Goal: Transaction & Acquisition: Purchase product/service

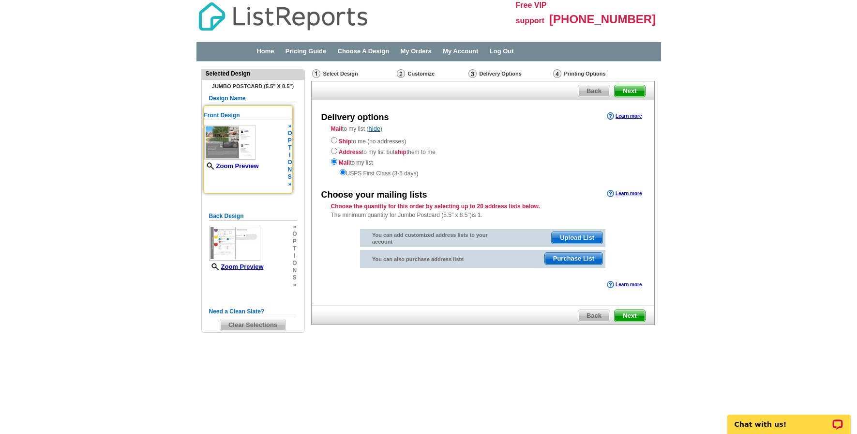
click at [252, 165] on link "Zoom Preview" at bounding box center [231, 165] width 55 height 7
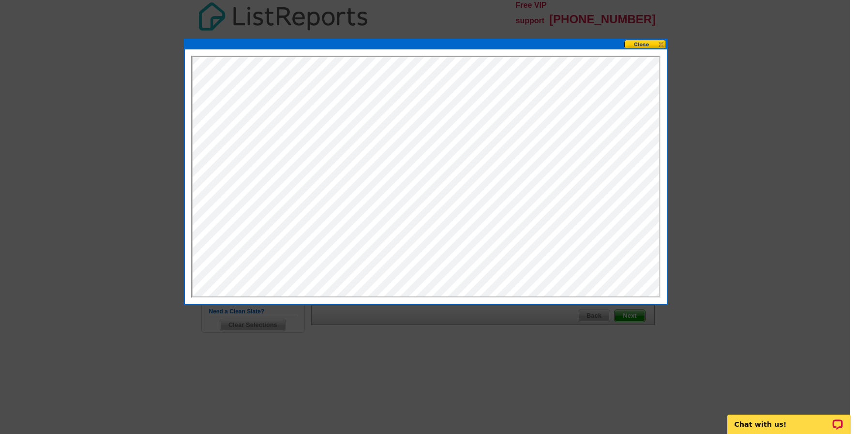
click at [645, 43] on button at bounding box center [645, 44] width 43 height 9
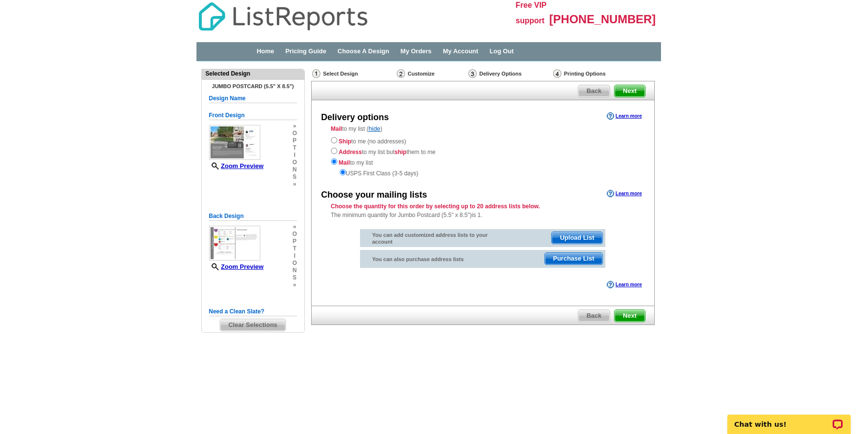
click at [570, 256] on span "Purchase List" at bounding box center [574, 259] width 58 height 12
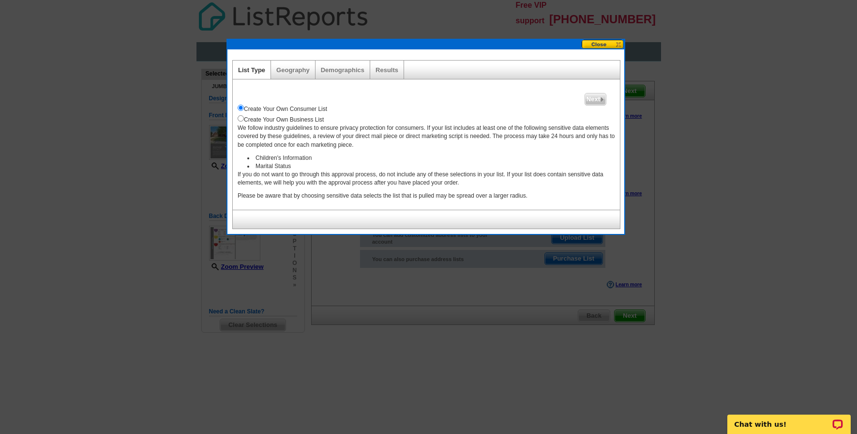
click at [281, 121] on div "Create Your Own Business List" at bounding box center [426, 118] width 377 height 11
click at [242, 119] on input "radio" at bounding box center [241, 118] width 6 height 6
radio input "true"
click at [598, 101] on span "Next" at bounding box center [595, 99] width 21 height 12
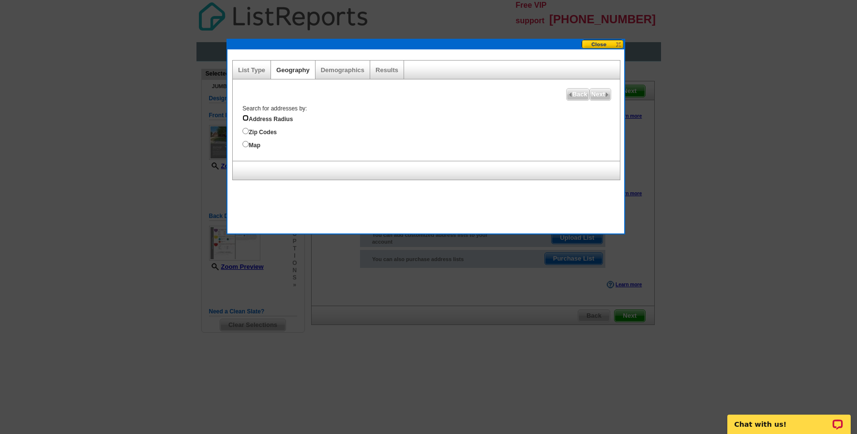
click at [246, 120] on input "Address Radius" at bounding box center [245, 118] width 6 height 6
radio input "true"
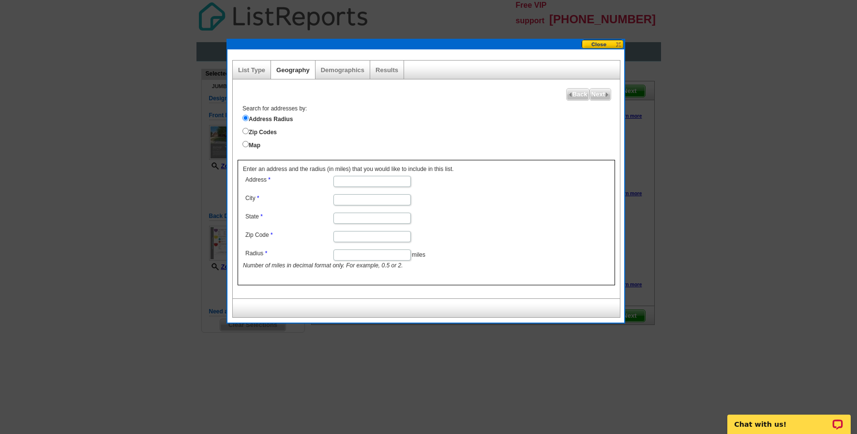
click at [347, 180] on input "Address" at bounding box center [371, 181] width 77 height 11
click at [370, 179] on input "708" at bounding box center [371, 181] width 77 height 11
type input "708 Cresthaven Drive"
type input "McKinney"
type input "Texas"
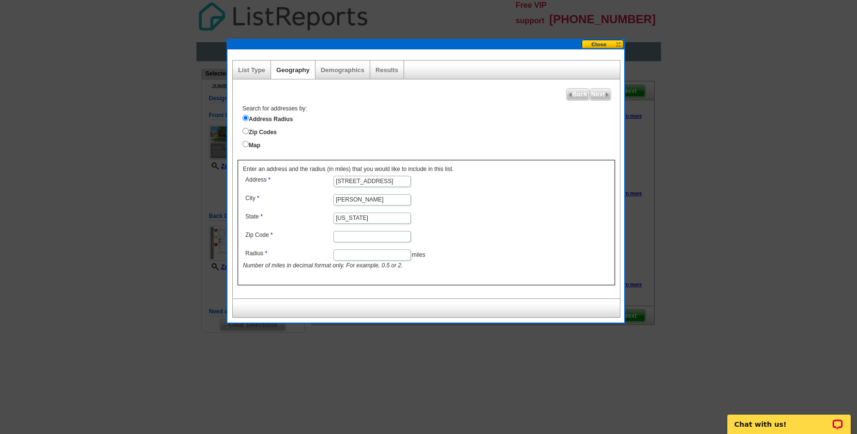
click at [616, 45] on button at bounding box center [603, 44] width 43 height 9
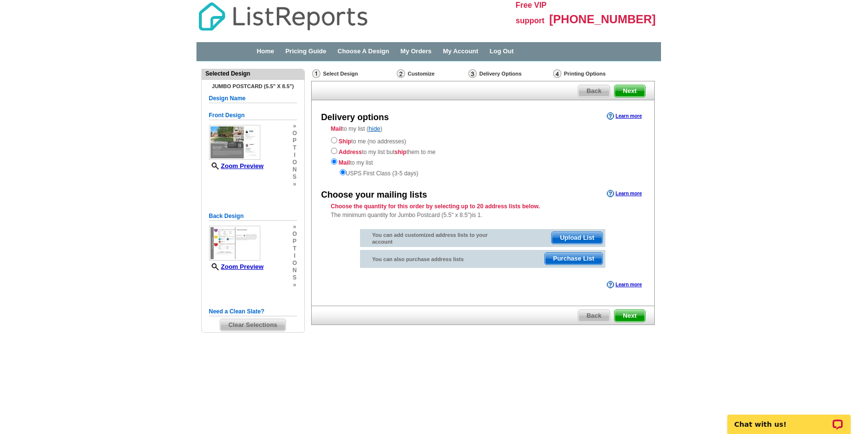
click at [588, 241] on span "Upload List" at bounding box center [577, 238] width 51 height 12
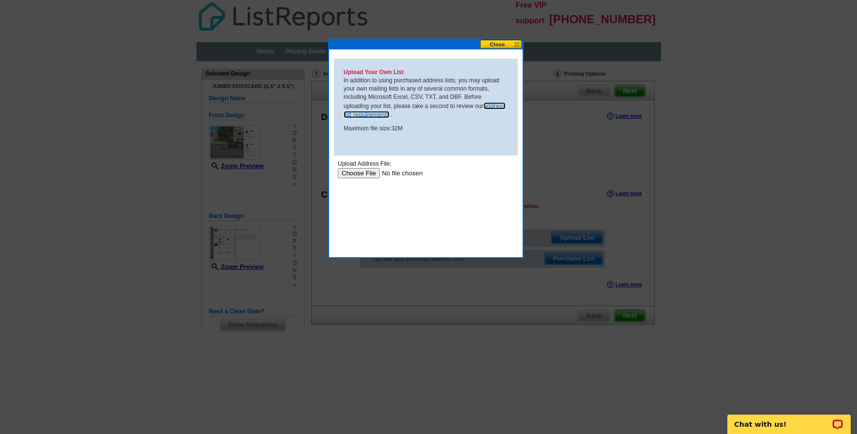
click at [493, 107] on link "address list requirements" at bounding box center [425, 110] width 162 height 16
click at [518, 42] on button at bounding box center [501, 44] width 43 height 9
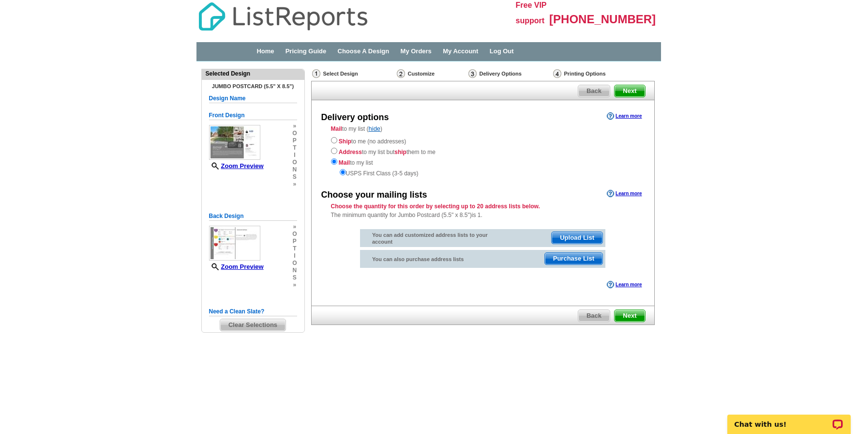
click at [332, 145] on div "Ship to me (no addresses) Address to my list but ship them to me Mail to my lis…" at bounding box center [483, 156] width 304 height 43
click at [334, 139] on input "radio" at bounding box center [334, 140] width 6 height 6
radio input "true"
click at [640, 314] on span "Next" at bounding box center [629, 316] width 30 height 12
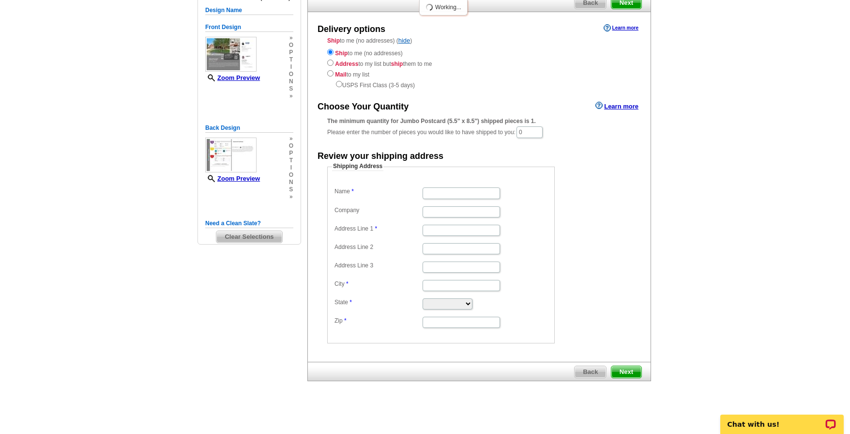
scroll to position [92, 0]
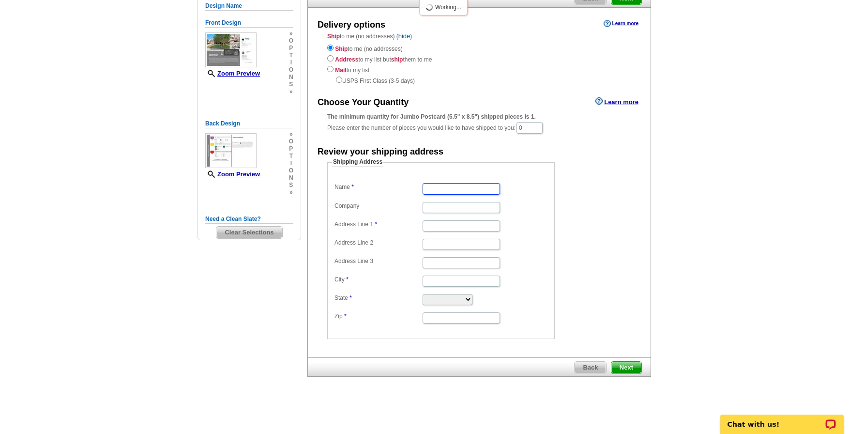
click at [446, 184] on input "Name" at bounding box center [460, 188] width 77 height 11
type input "Carl Ryan Shafer"
type input "1820 Leo Drive"
type input "Van Alstyne"
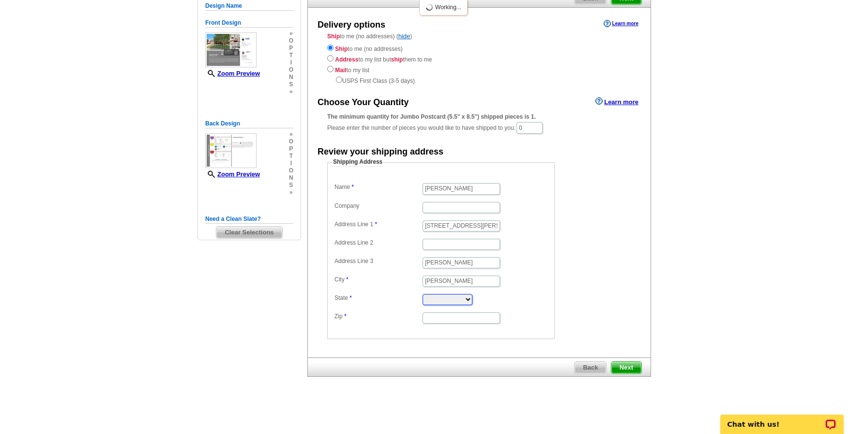
select select "TX"
type input "75495"
drag, startPoint x: 462, startPoint y: 263, endPoint x: 416, endPoint y: 262, distance: 46.0
click at [416, 262] on dl "Name Carl Ryan Shafer Company Address Line 1 1820 Leo Drive Address Line 2 Addr…" at bounding box center [441, 252] width 218 height 144
click at [637, 366] on span "Next" at bounding box center [626, 367] width 30 height 12
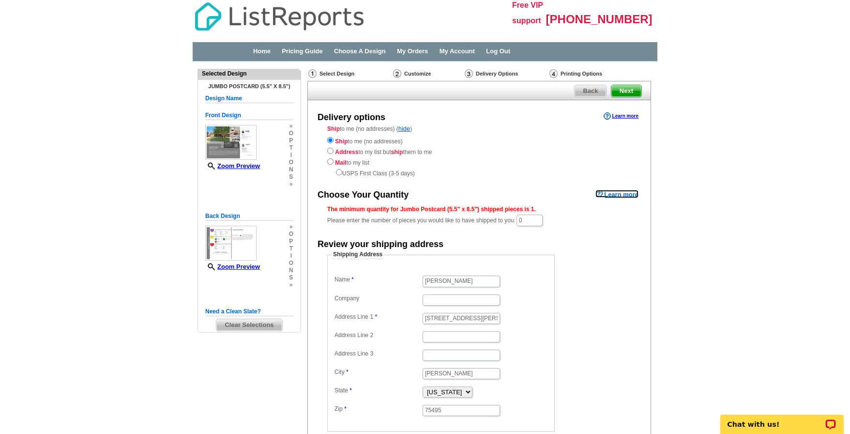
click at [598, 193] on link "Learn more" at bounding box center [616, 194] width 43 height 8
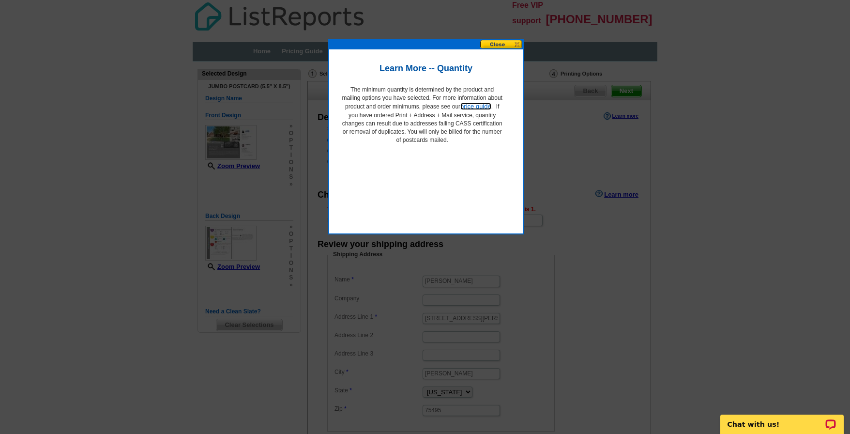
click at [485, 105] on link "price guide" at bounding box center [475, 106] width 31 height 7
click at [500, 44] on button at bounding box center [501, 44] width 43 height 9
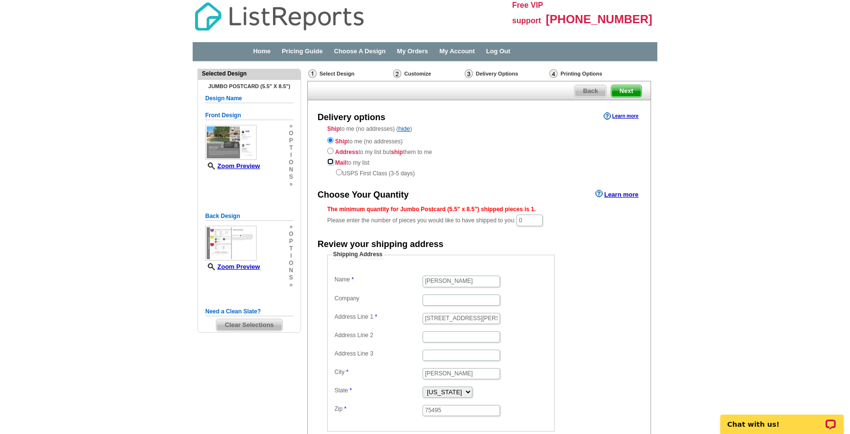
click at [330, 162] on input "radio" at bounding box center [330, 161] width 6 height 6
radio input "true"
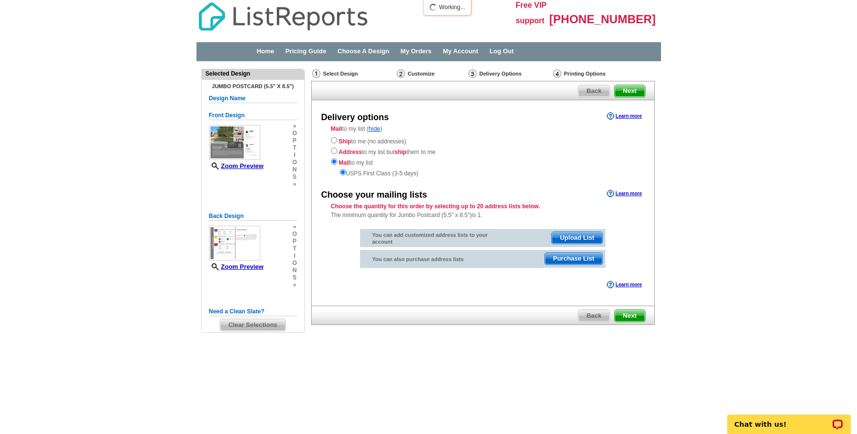
click at [566, 259] on span "Purchase List" at bounding box center [574, 259] width 58 height 12
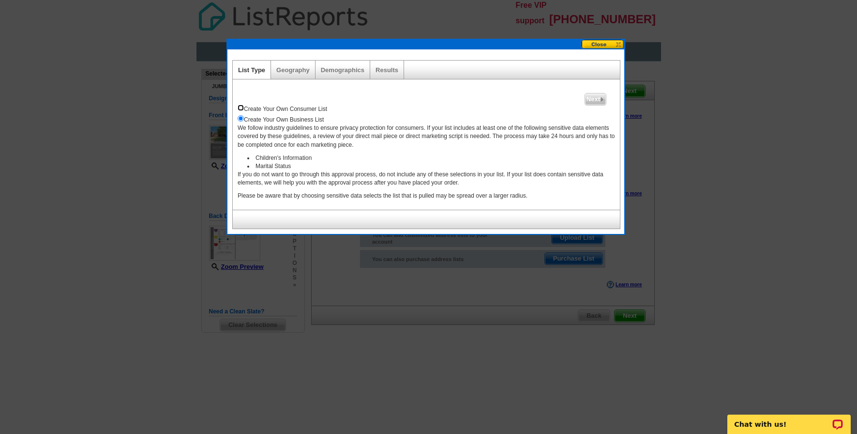
click at [242, 107] on input "radio" at bounding box center [241, 108] width 6 height 6
radio input "true"
click at [601, 99] on img at bounding box center [602, 99] width 4 height 4
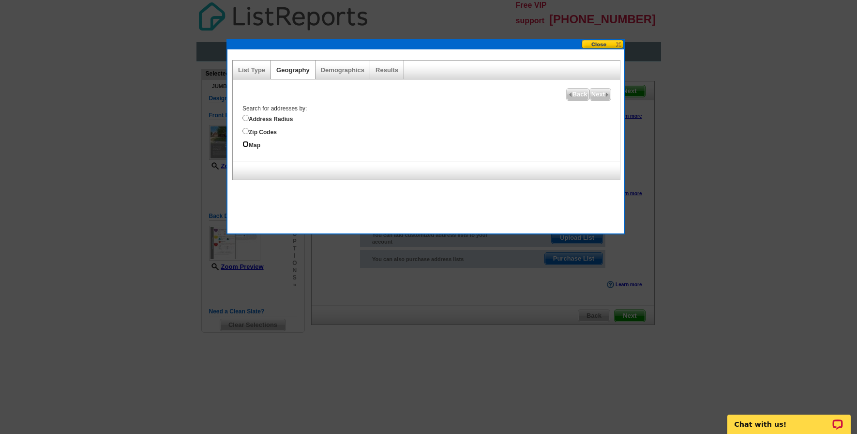
click at [245, 144] on input "Map" at bounding box center [245, 144] width 6 height 6
radio input "true"
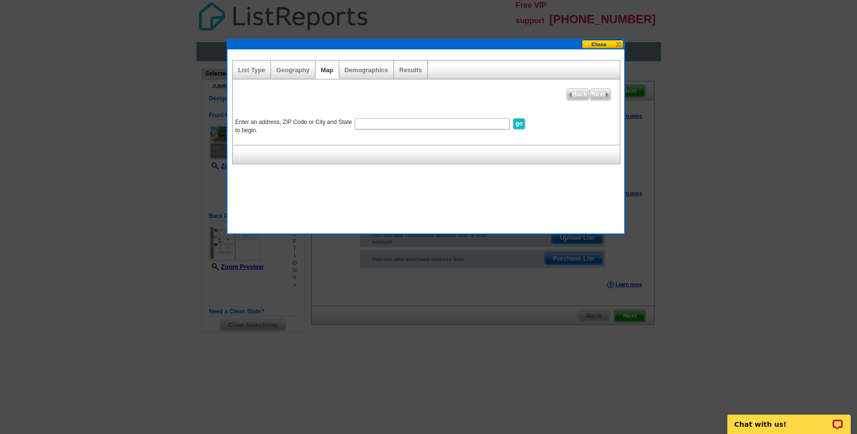
click at [488, 124] on input "Enter an address, ZIP Code or City and State to begin." at bounding box center [432, 123] width 155 height 11
type input "708 cresthaven drive, mckinney, tx"
click at [522, 124] on input "go" at bounding box center [519, 123] width 12 height 11
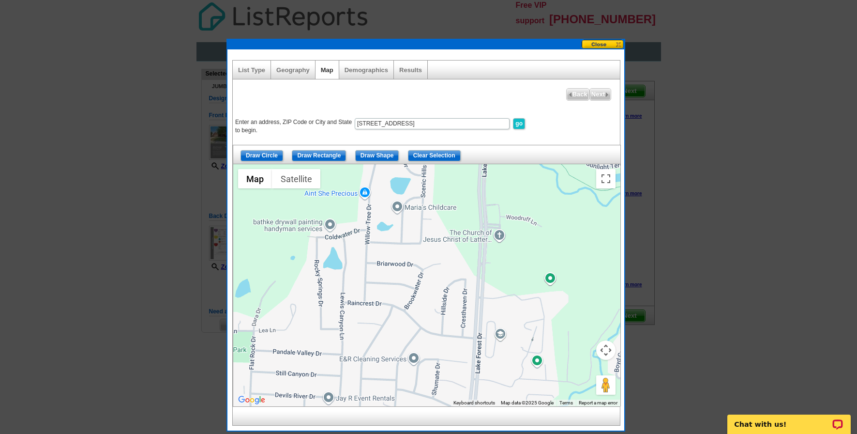
drag, startPoint x: 357, startPoint y: 321, endPoint x: 427, endPoint y: 352, distance: 76.5
click at [427, 352] on div at bounding box center [426, 285] width 387 height 242
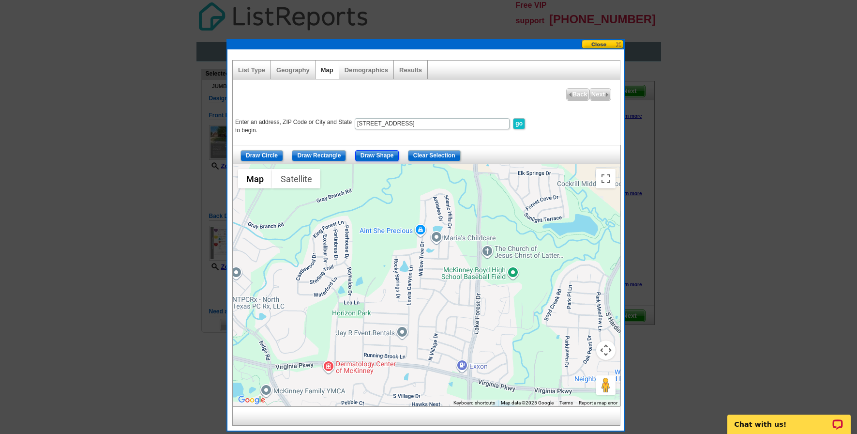
click at [385, 153] on input "Draw Shape" at bounding box center [377, 155] width 44 height 11
click at [471, 208] on div at bounding box center [426, 285] width 387 height 242
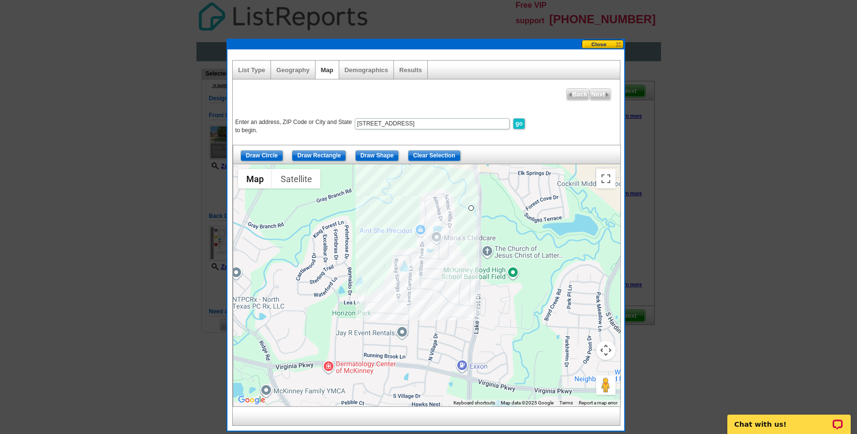
click at [442, 179] on div at bounding box center [426, 285] width 387 height 242
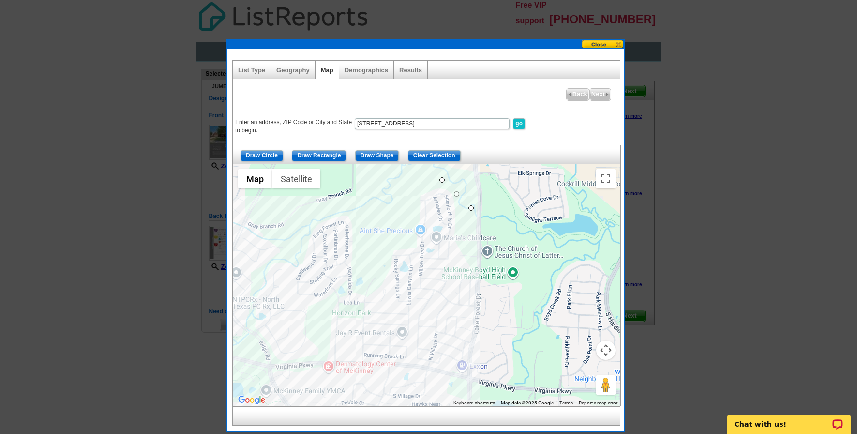
click at [348, 316] on div at bounding box center [426, 285] width 387 height 242
click at [357, 364] on div at bounding box center [426, 285] width 387 height 242
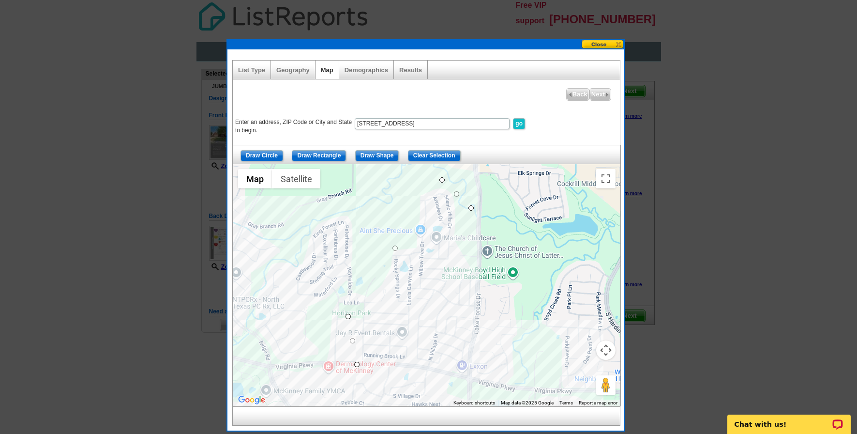
click at [519, 389] on div at bounding box center [426, 285] width 387 height 242
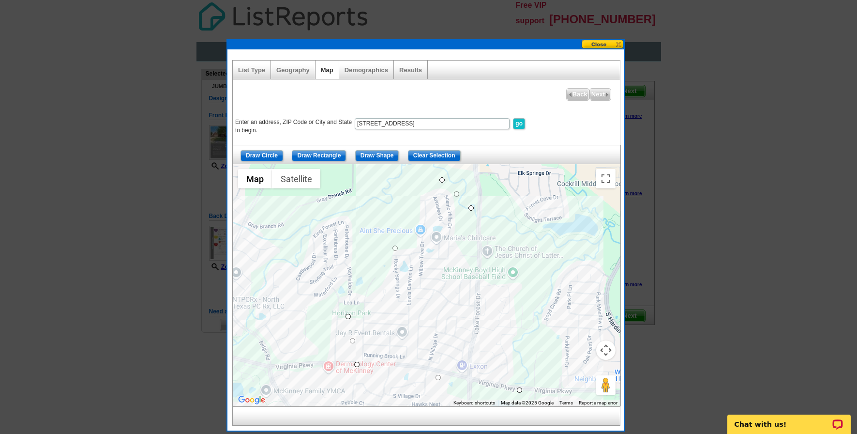
click at [529, 274] on div at bounding box center [426, 285] width 387 height 242
click at [472, 208] on div at bounding box center [426, 285] width 387 height 242
click at [598, 95] on span "Next" at bounding box center [600, 95] width 21 height 12
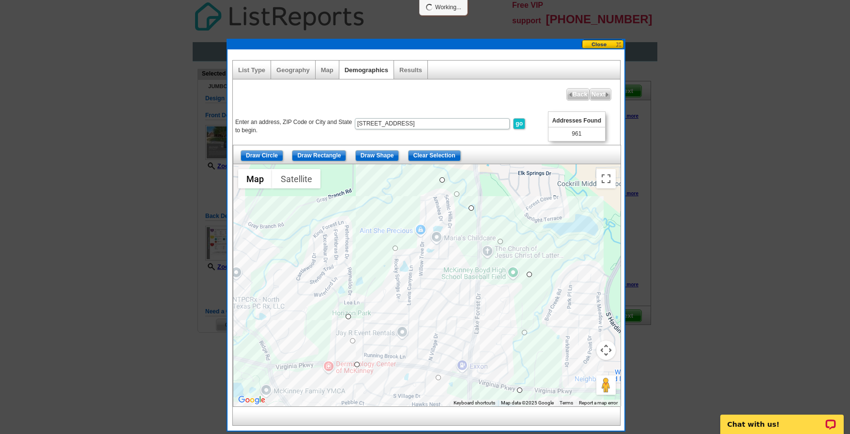
select select
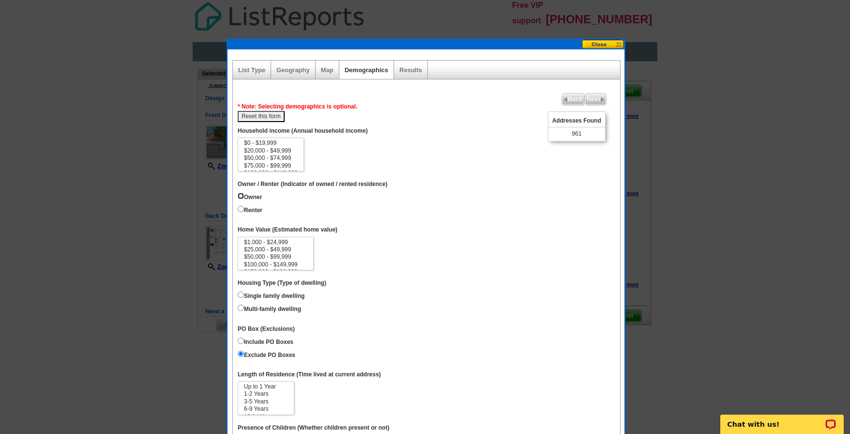
click at [239, 195] on input "Owner" at bounding box center [241, 196] width 6 height 6
radio input "true"
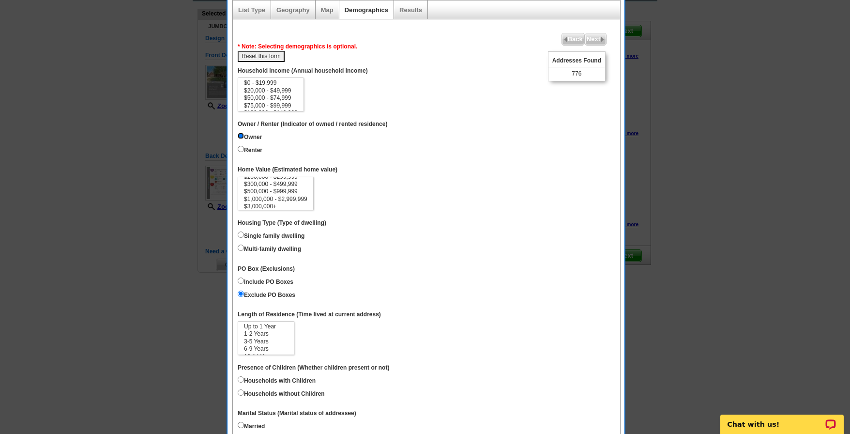
scroll to position [41, 0]
click at [255, 187] on option "$300,000 - $499,999" at bounding box center [275, 185] width 65 height 7
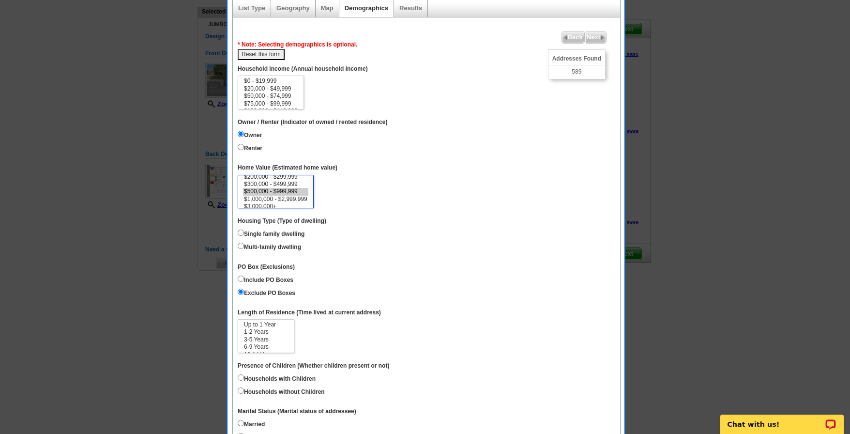
click at [278, 192] on option "$500,000 - $999,999" at bounding box center [275, 191] width 65 height 7
click at [280, 183] on option "$300,000 - $499,999" at bounding box center [275, 183] width 65 height 7
select select "300000-499999"
click at [281, 192] on option "$500,000 - $999,999" at bounding box center [275, 191] width 65 height 7
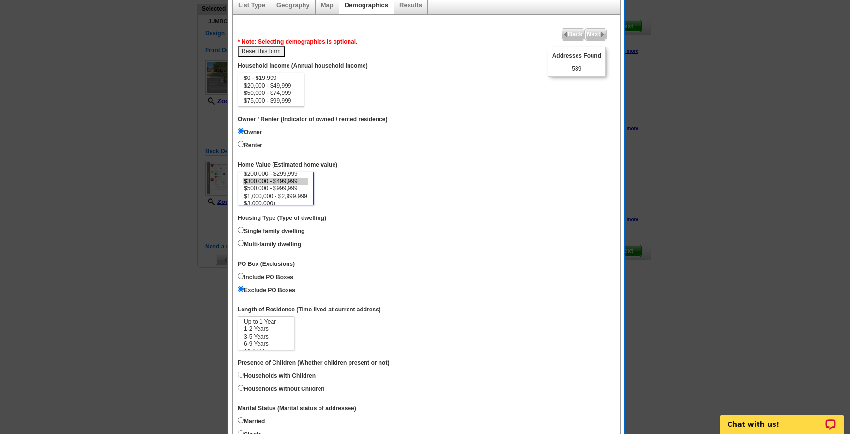
scroll to position [76, 0]
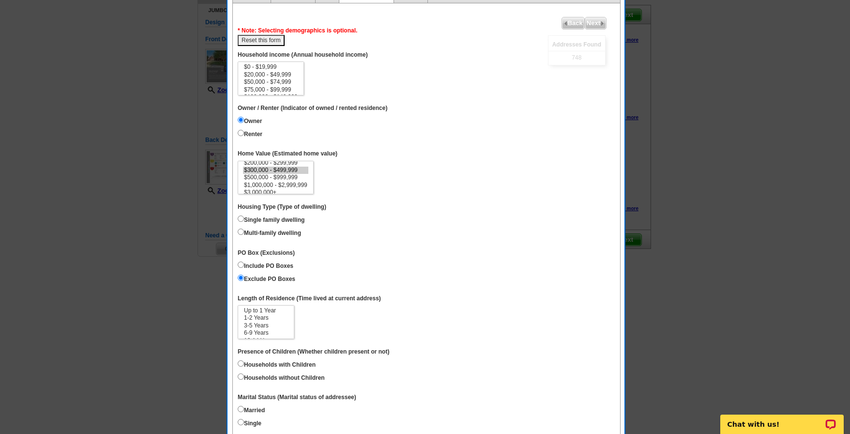
click at [275, 219] on label "Single family dwelling" at bounding box center [271, 218] width 67 height 11
click at [244, 219] on input "Single family dwelling" at bounding box center [241, 218] width 6 height 6
radio input "true"
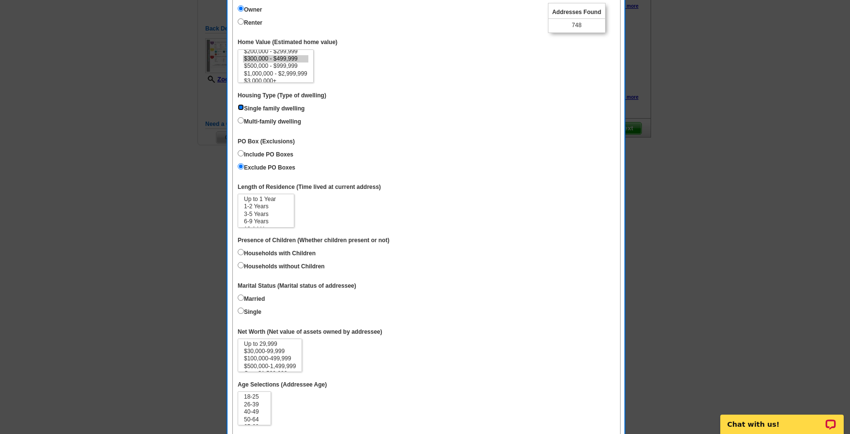
scroll to position [188, 0]
click at [261, 215] on option "3-5 Years" at bounding box center [266, 212] width 46 height 7
click at [267, 220] on option "6-9 Years" at bounding box center [266, 220] width 46 height 7
click at [259, 209] on option "1-2 Years" at bounding box center [266, 205] width 46 height 7
click at [263, 216] on option "3-5 Years" at bounding box center [266, 212] width 46 height 7
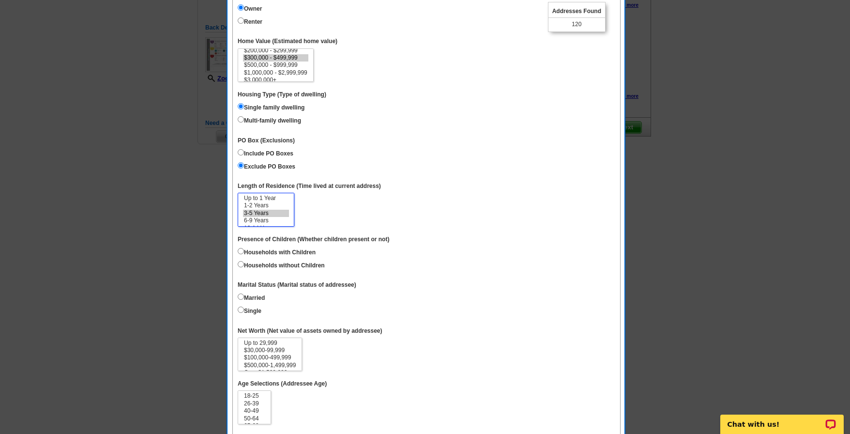
select select "3-5"
click at [262, 219] on option "6-9 Years" at bounding box center [266, 220] width 46 height 7
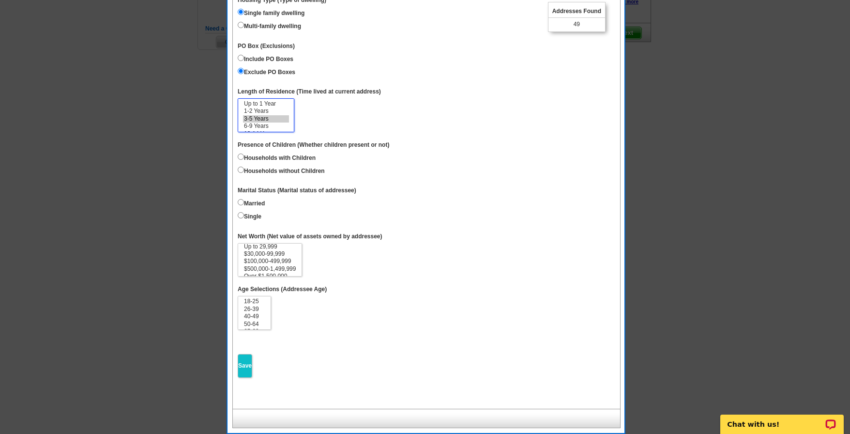
scroll to position [7, 0]
click at [253, 256] on option "$100,000-499,999" at bounding box center [270, 255] width 54 height 7
click at [249, 249] on option "$30,000-99,999" at bounding box center [270, 248] width 54 height 7
click at [265, 264] on option "$500,000-1,499,999" at bounding box center [270, 263] width 54 height 7
click at [290, 262] on option "$500,000-1,499,999" at bounding box center [270, 263] width 54 height 7
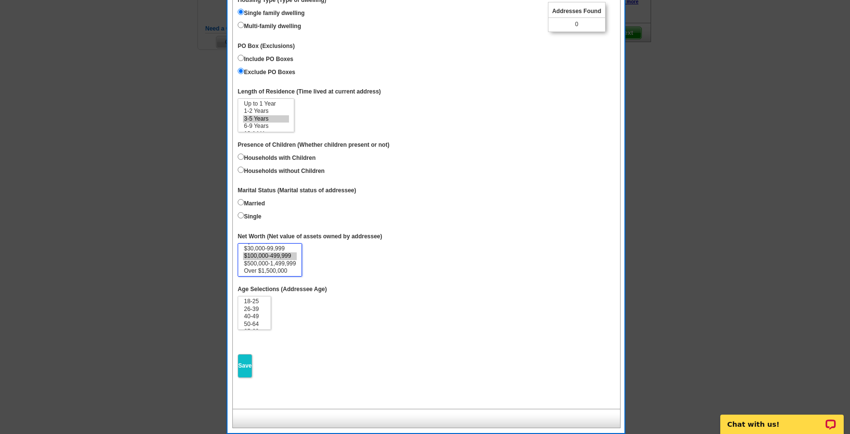
click at [290, 254] on option "$100,000-499,999" at bounding box center [270, 255] width 54 height 7
click at [290, 247] on option "$30,000-99,999" at bounding box center [270, 248] width 54 height 7
select select "30000-99999"
click at [284, 272] on option "Over $1,500,000" at bounding box center [270, 270] width 54 height 7
click at [247, 366] on input "Save" at bounding box center [245, 366] width 15 height 24
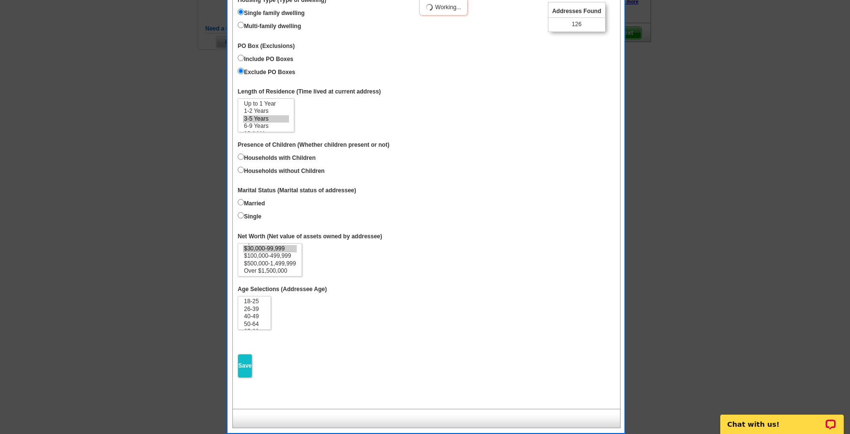
select select
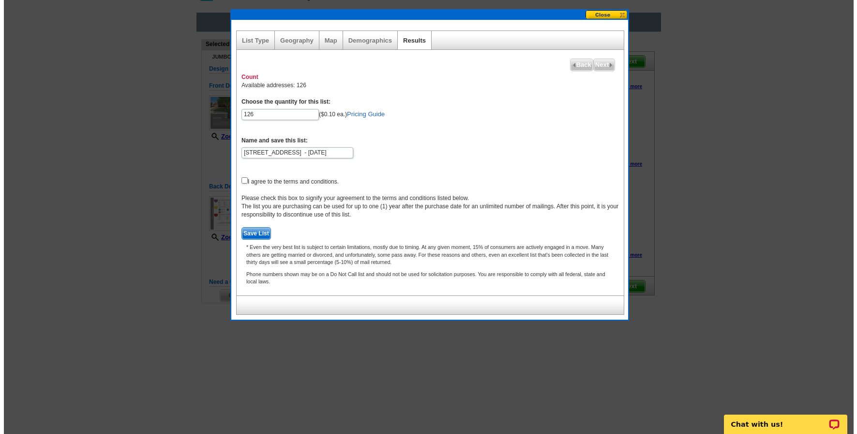
scroll to position [0, 0]
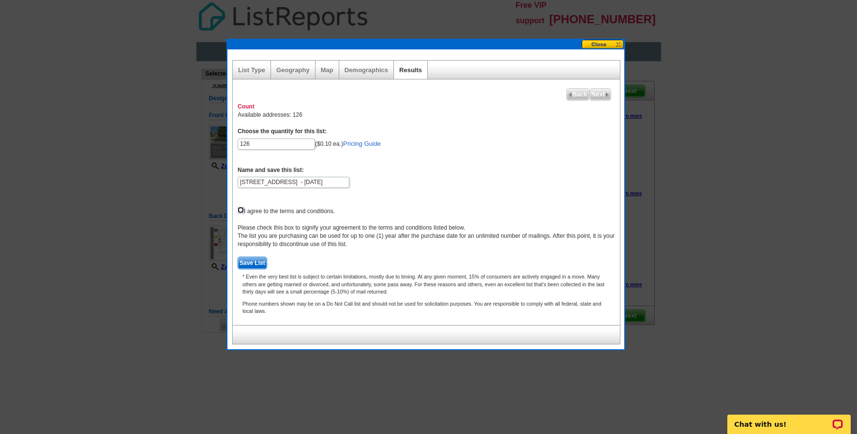
click at [238, 211] on input "checkbox" at bounding box center [241, 210] width 6 height 6
checkbox input "true"
click at [603, 95] on span "Next" at bounding box center [600, 95] width 21 height 12
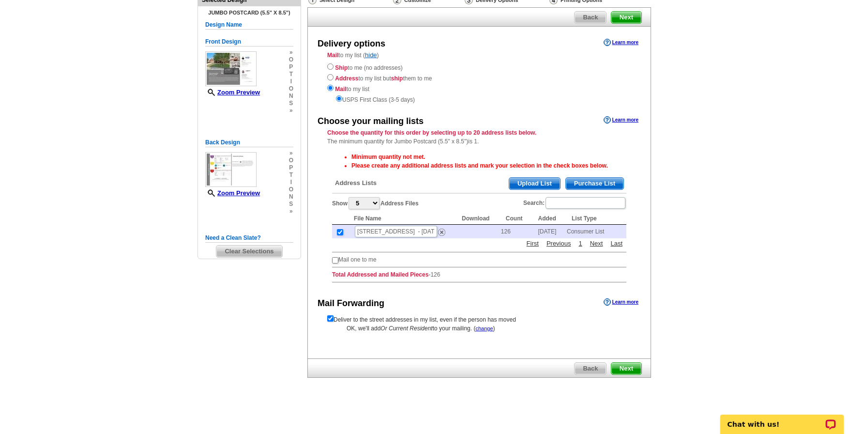
scroll to position [75, 0]
click at [630, 369] on span "Next" at bounding box center [626, 367] width 30 height 12
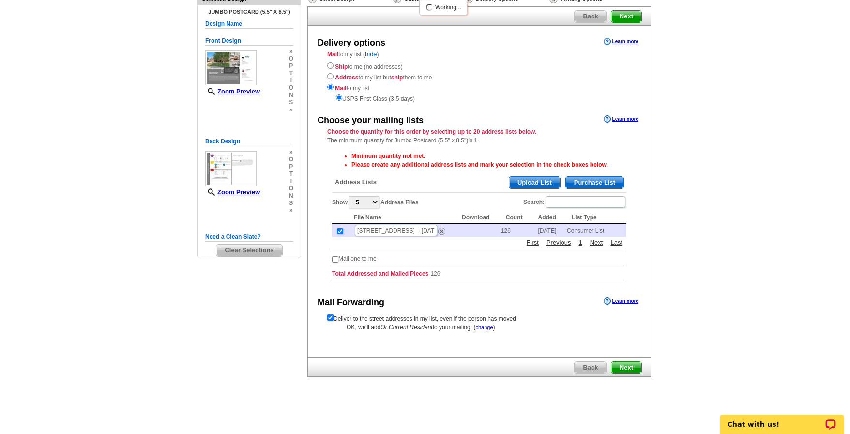
scroll to position [0, 0]
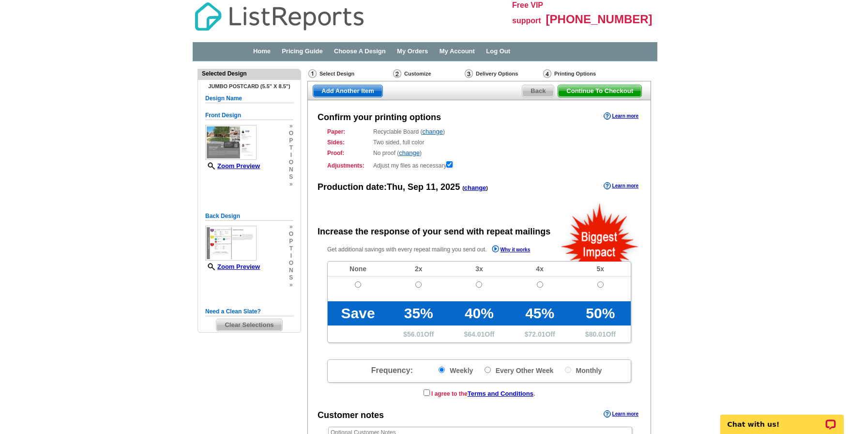
radio input "false"
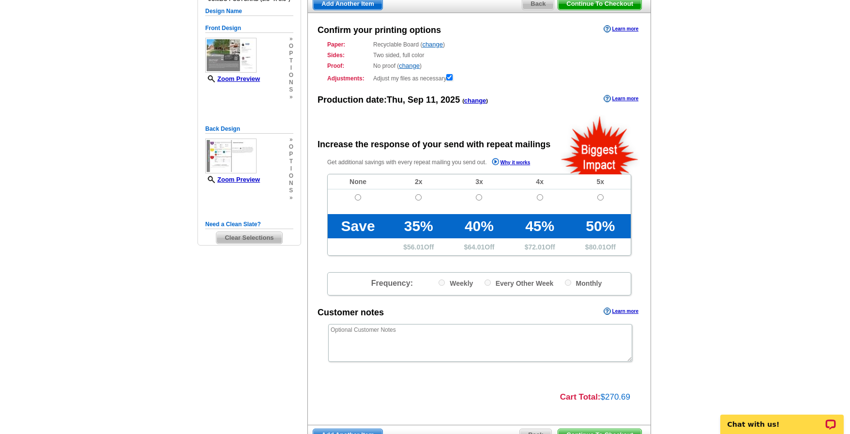
scroll to position [38, 0]
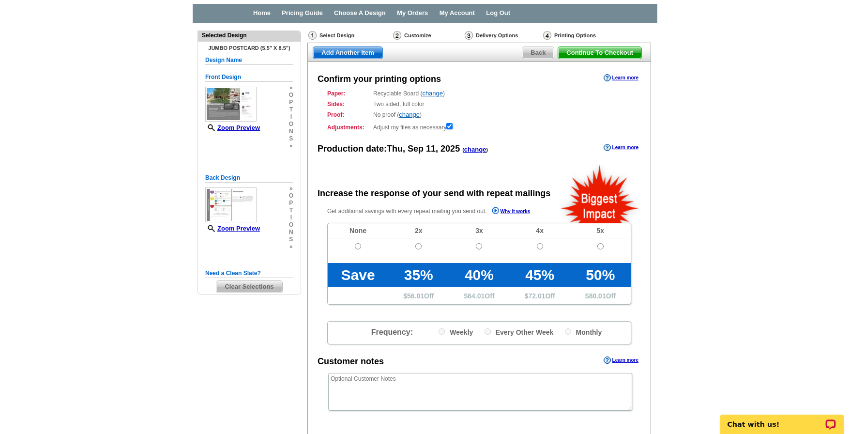
click at [623, 57] on span "Continue To Checkout" at bounding box center [599, 53] width 83 height 12
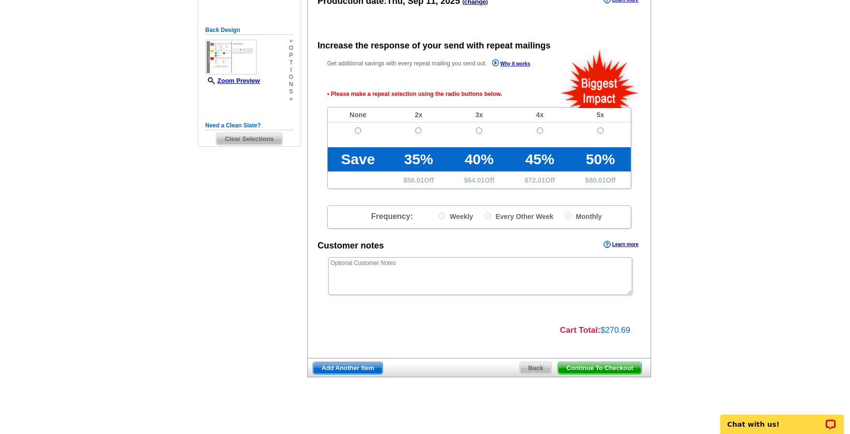
scroll to position [187, 0]
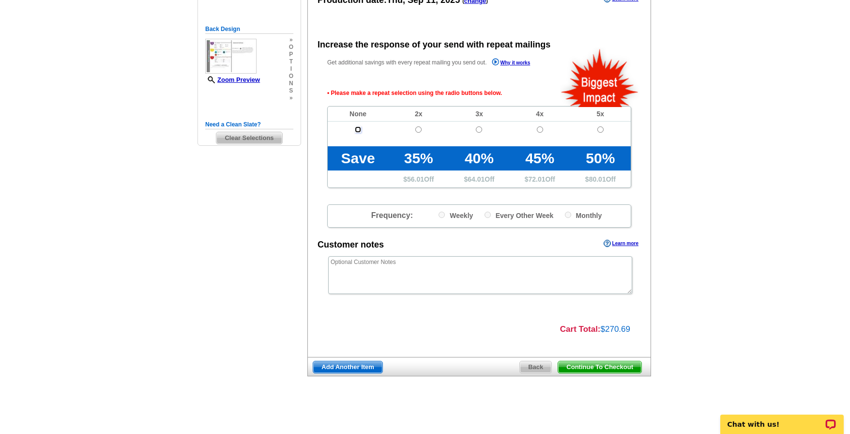
click at [357, 130] on input "radio" at bounding box center [358, 129] width 6 height 6
radio input "true"
click at [622, 371] on span "Continue To Checkout" at bounding box center [599, 367] width 83 height 12
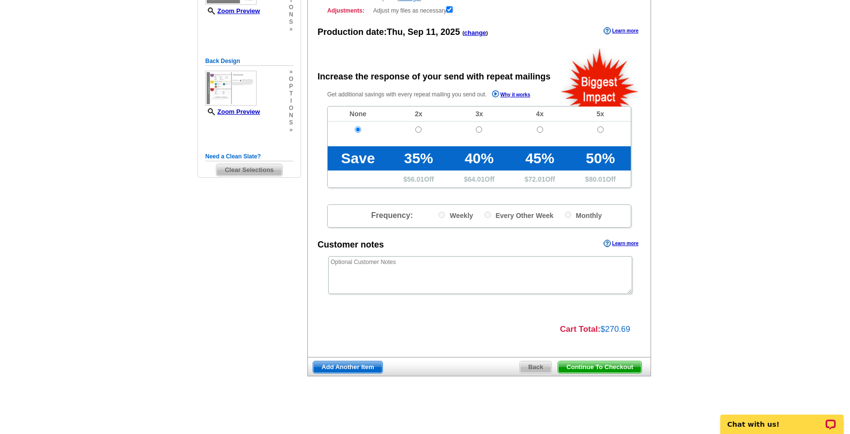
scroll to position [155, 0]
